Goal: Transaction & Acquisition: Purchase product/service

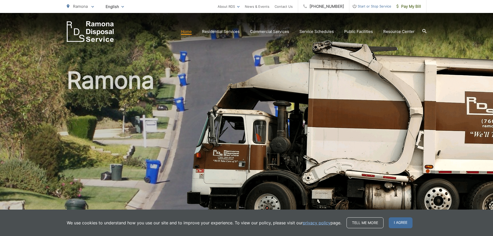
click at [353, 189] on h1 "Ramona" at bounding box center [247, 149] width 360 height 164
click at [396, 222] on span "I agree" at bounding box center [401, 222] width 24 height 11
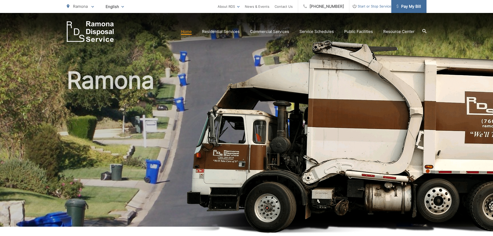
click at [407, 5] on span "Pay My Bill" at bounding box center [408, 6] width 25 height 6
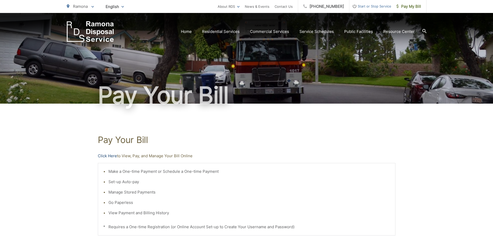
click at [108, 157] on link "Click Here" at bounding box center [107, 156] width 19 height 6
